Goal: Transaction & Acquisition: Purchase product/service

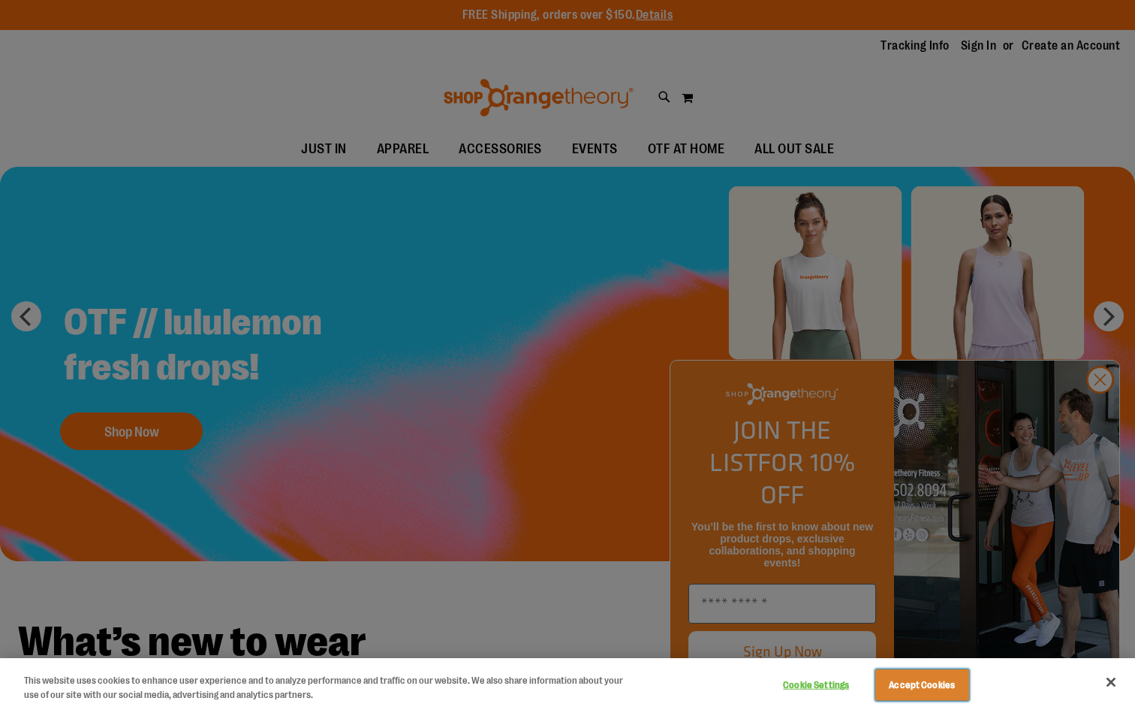
click at [942, 687] on button "Accept Cookies" at bounding box center [922, 685] width 94 height 32
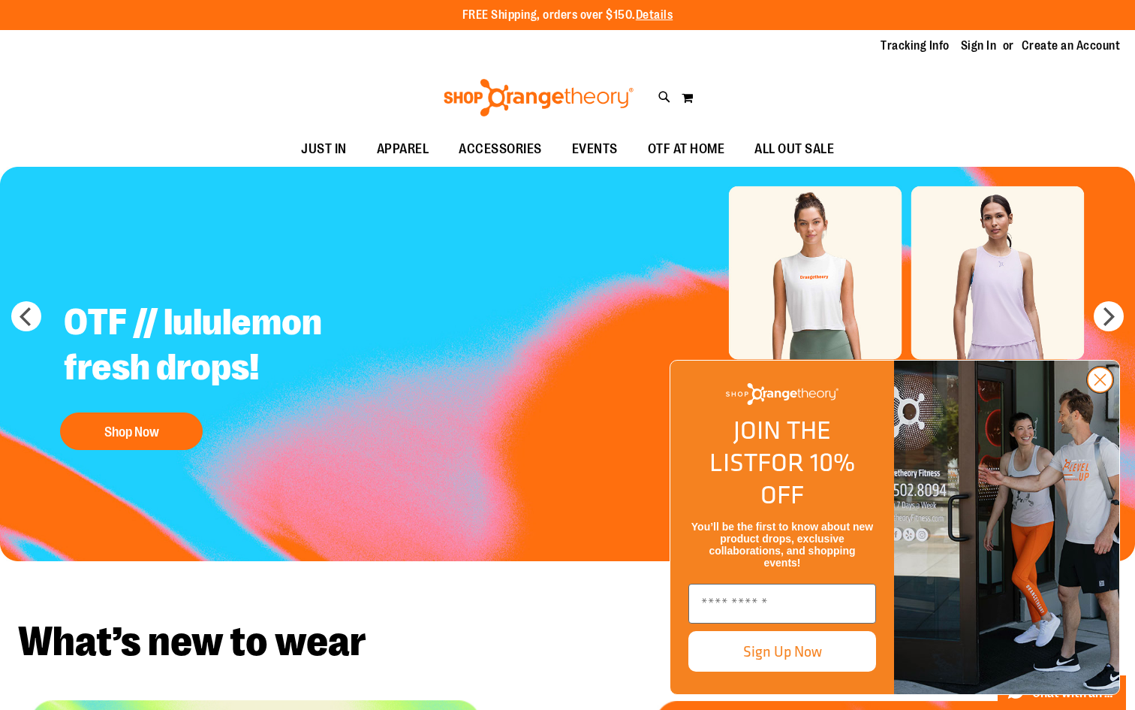
click at [1099, 392] on circle "Close dialog" at bounding box center [1100, 379] width 25 height 25
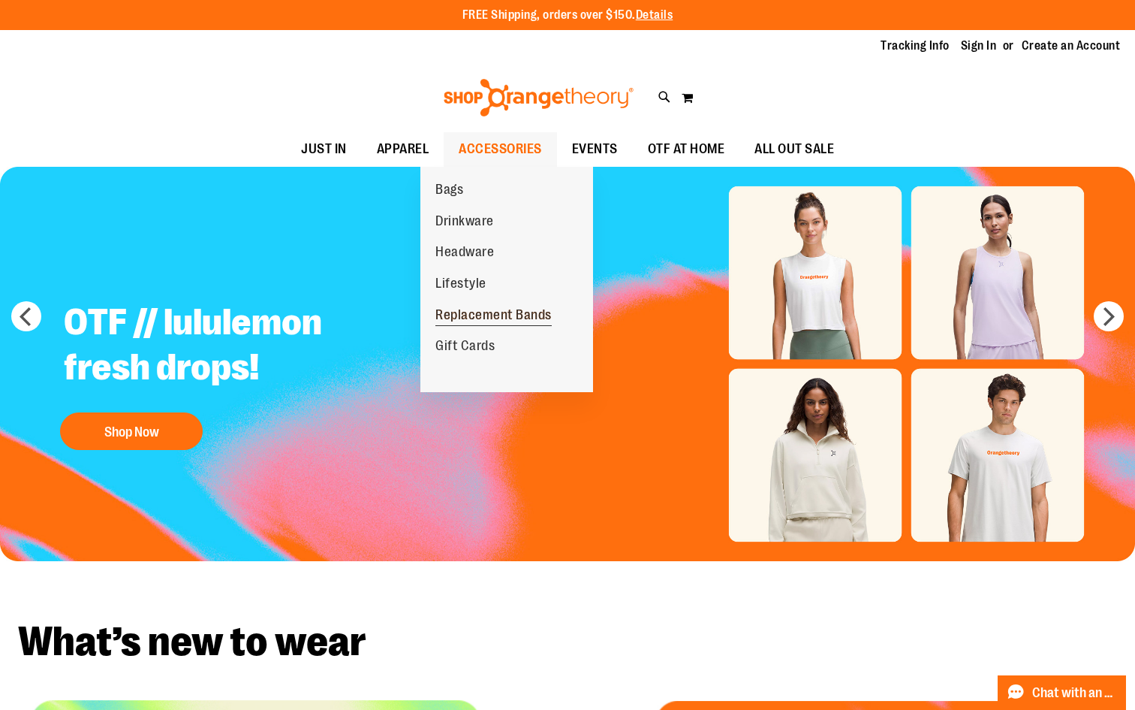
click at [461, 321] on span "Replacement Bands" at bounding box center [493, 316] width 116 height 19
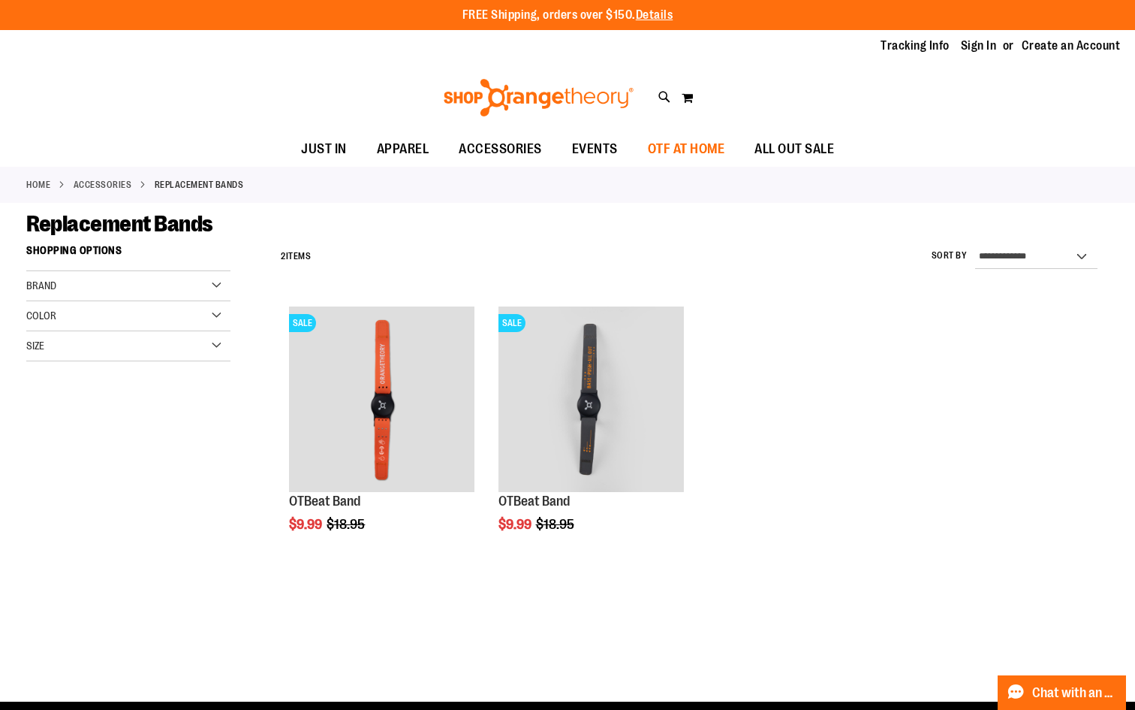
click at [708, 149] on span "OTF AT HOME" at bounding box center [686, 149] width 77 height 34
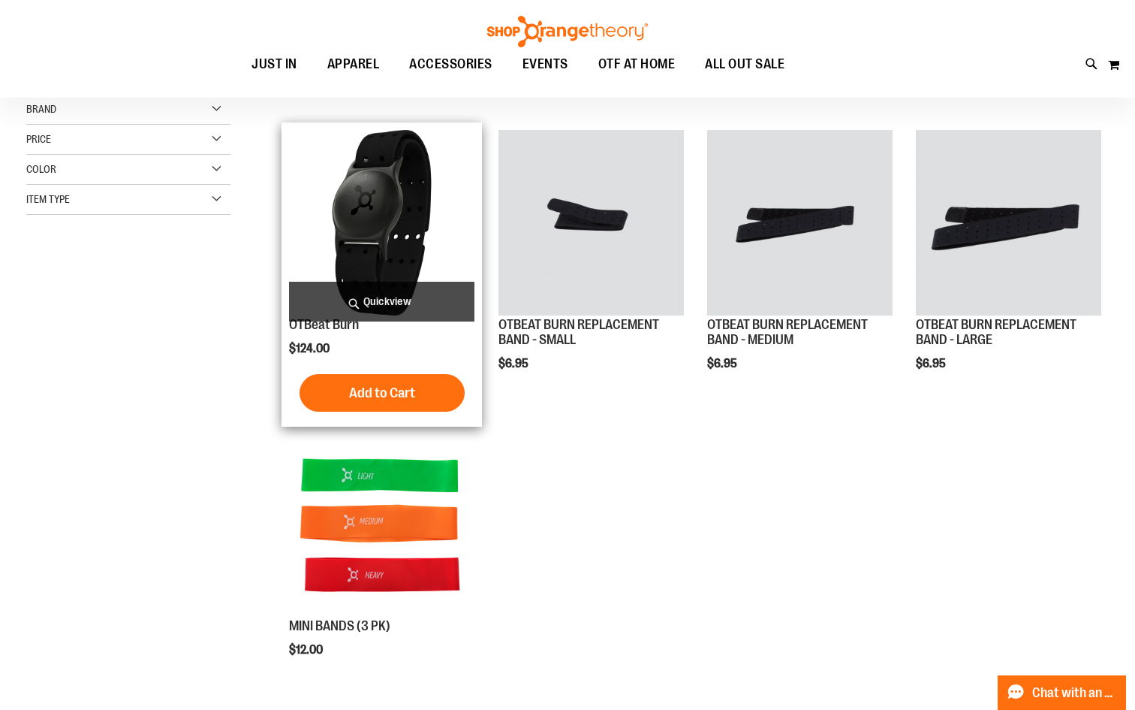
scroll to position [215, 0]
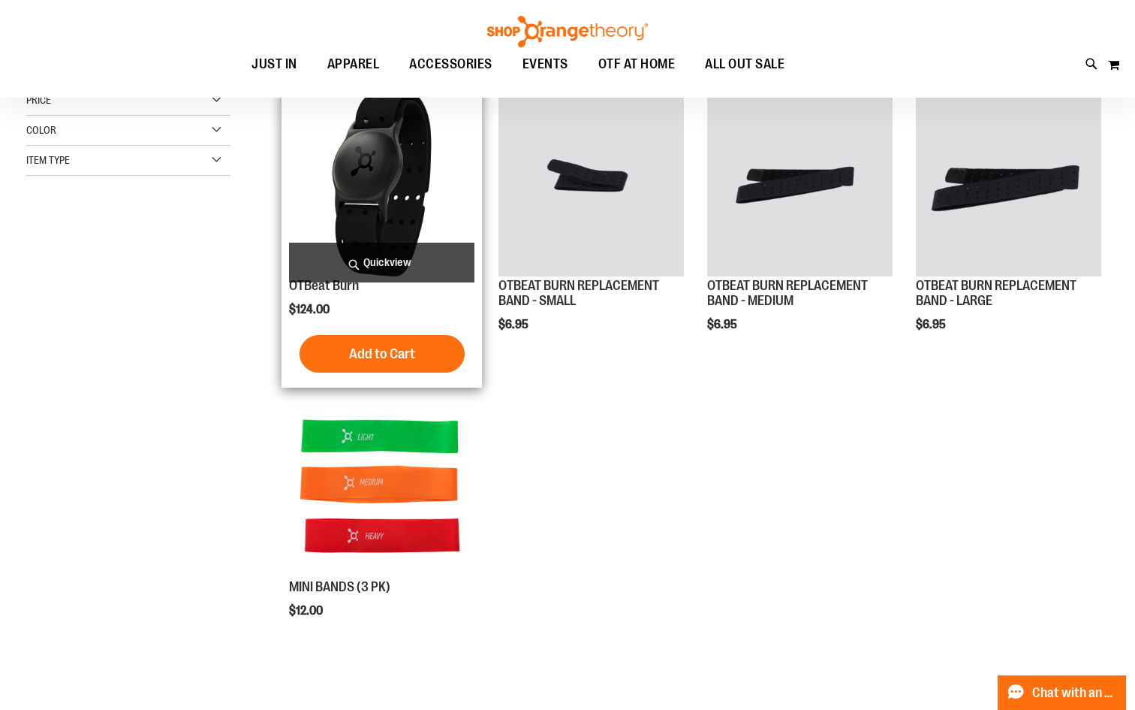
click at [411, 210] on img "product" at bounding box center [381, 183] width 185 height 185
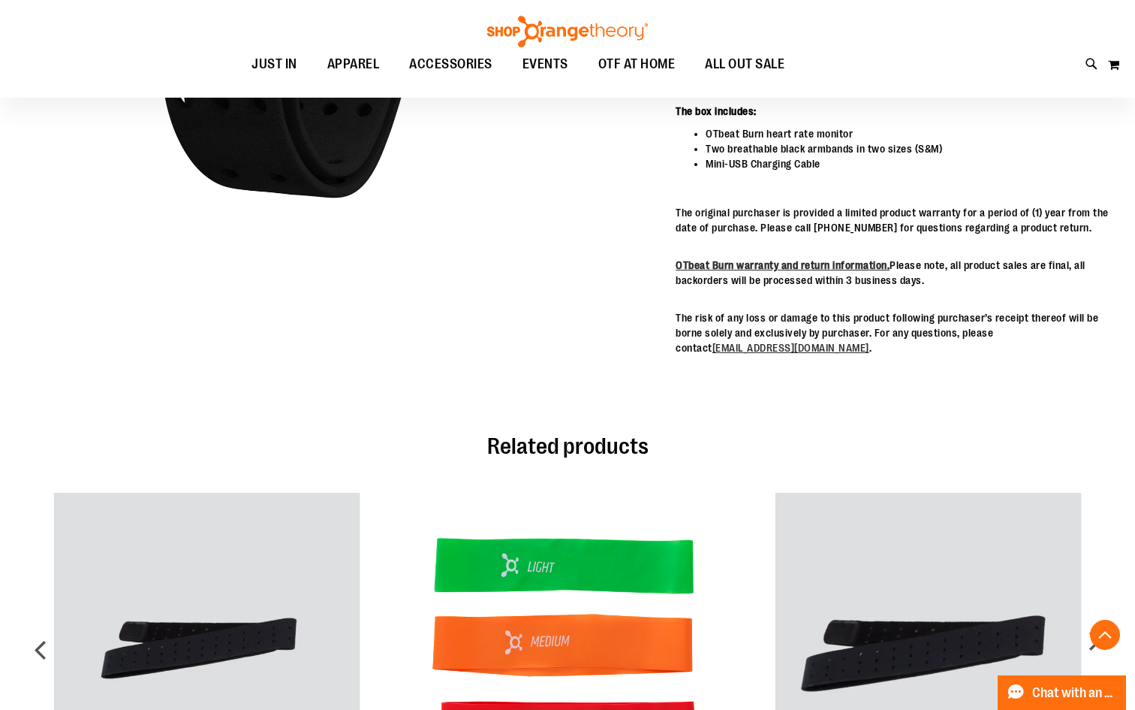
scroll to position [563, 0]
